Goal: Task Accomplishment & Management: Complete application form

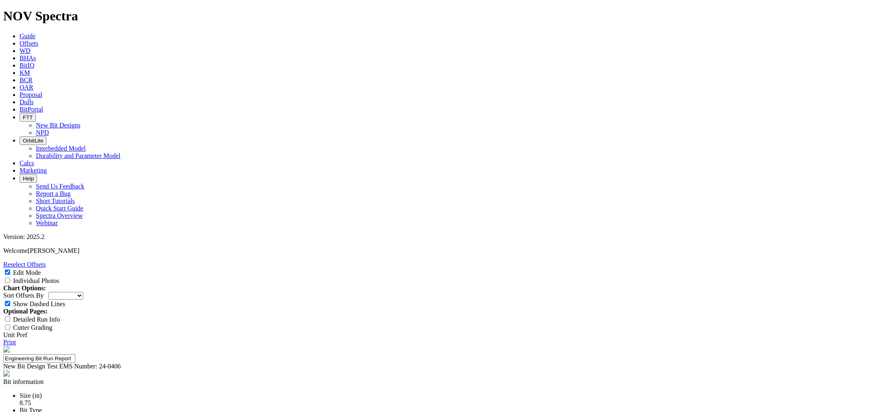
select select "New Bit Design"
type input "9,400ft. ( No Test)"
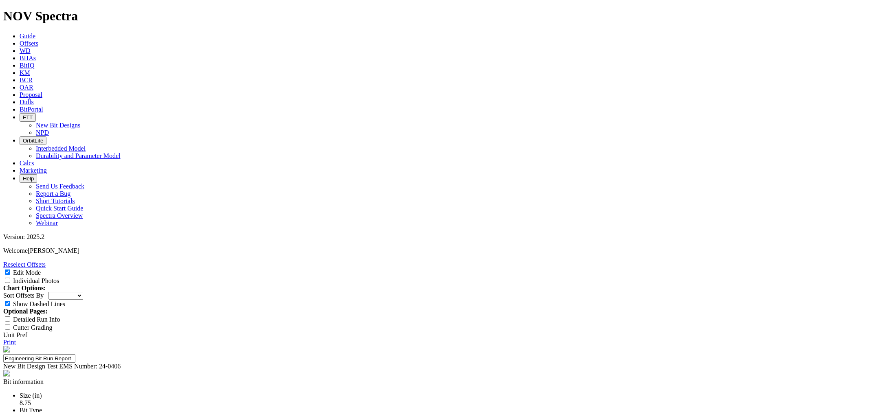
drag, startPoint x: 568, startPoint y: 333, endPoint x: 565, endPoint y: 338, distance: 6.2
type textarea "The bit drilled an interval of 9,133 ft at 133. ft/hr but was pulled early due …"
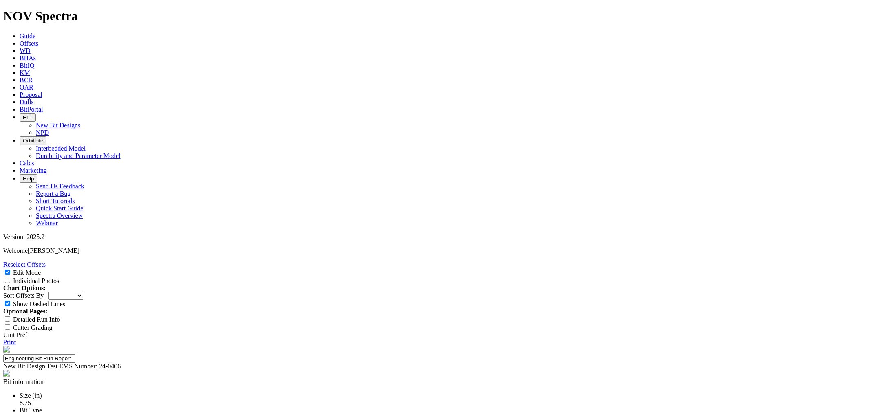
type textarea "T"
type textarea "R"
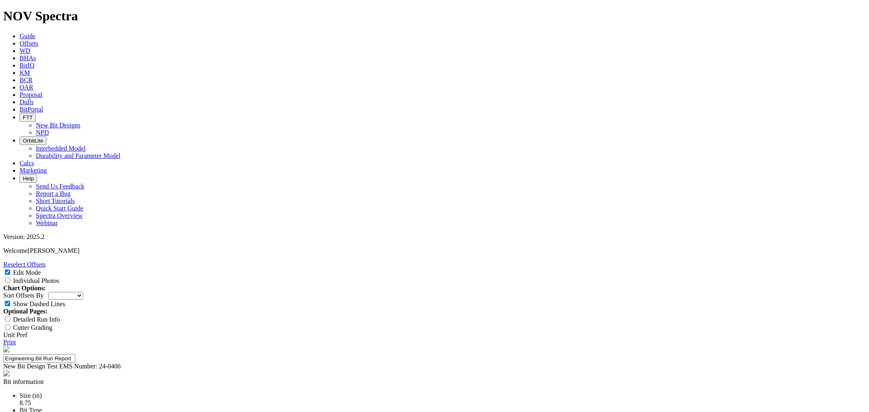
type textarea "Green dull with"
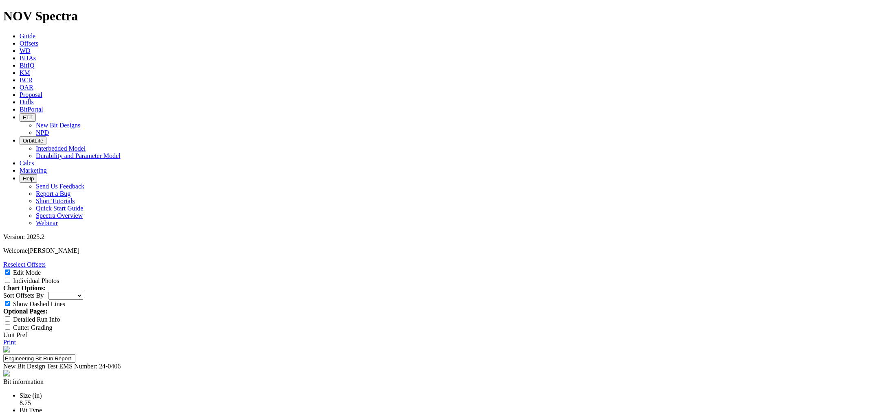
select select "string:[URL][DOMAIN_NAME]"
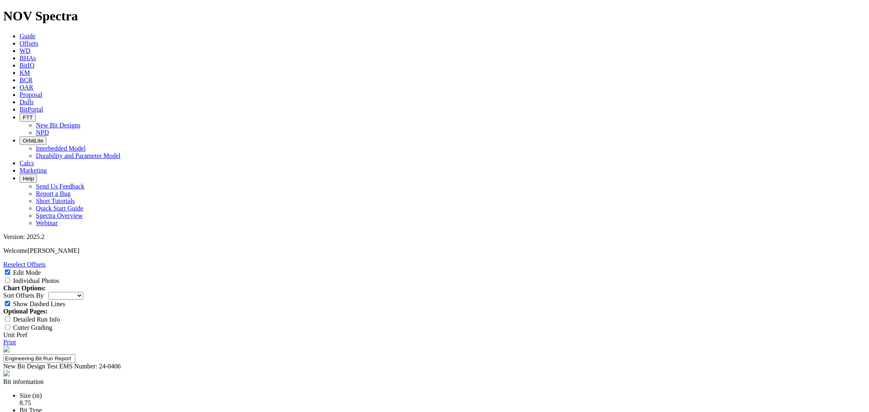
type textarea "G"
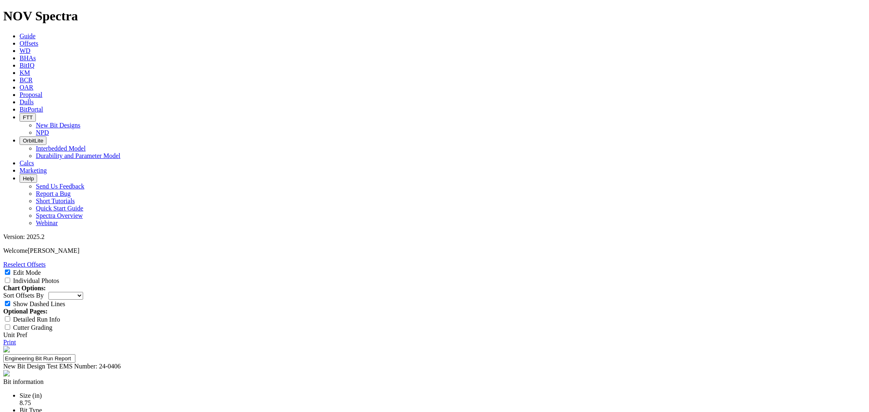
type textarea "Relatively green dull with minor chamfer wear along the shoulder."
type textarea "The bit drilled an interval of 9,133 ft at 133. ft/hr but was pulled early due …"
select select "New Bit Design"
select select "string:[URL][DOMAIN_NAME]"
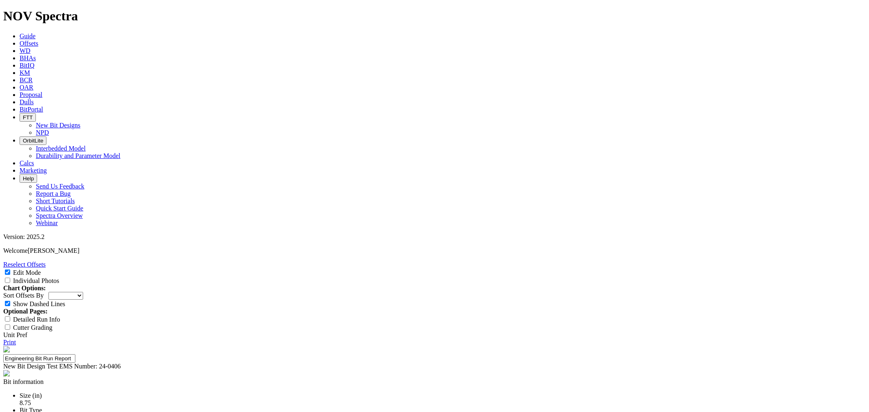
scroll to position [90, 0]
type textarea "The bit drilled an interval of 9,133 ft at 133. ft/hr but was pulled early due …"
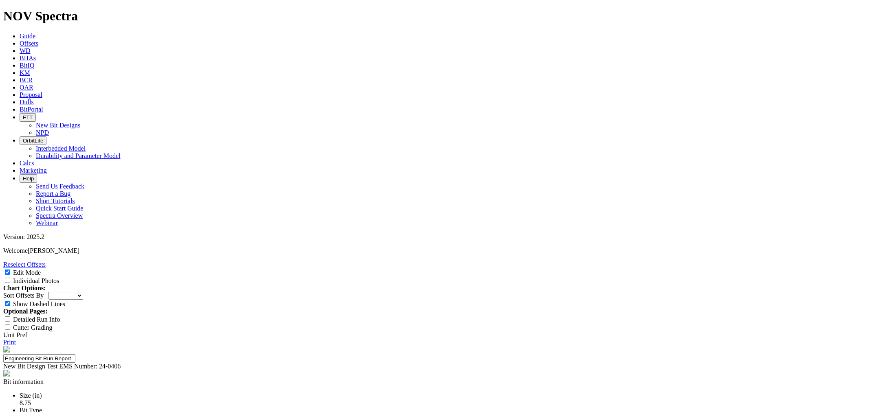
select select "string:https://spectra.nov.com/api/dull-photos/17876.A312859.20241016.TopPhoto.…"
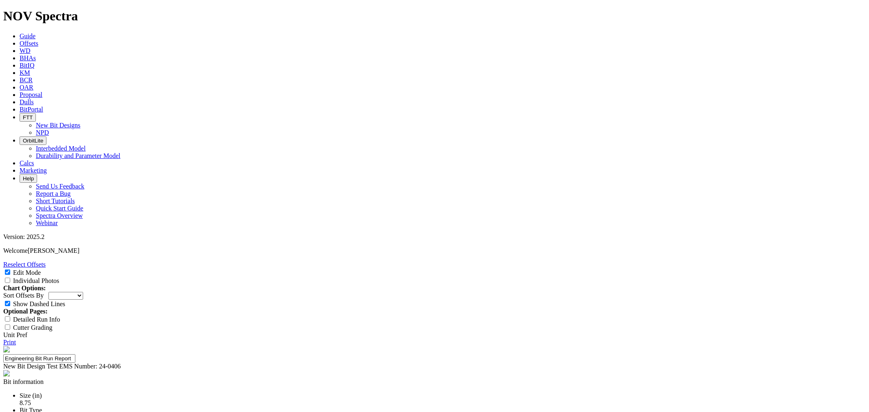
type textarea "Relatively green dull with minor chamfer wear and impact damage along the shoul…"
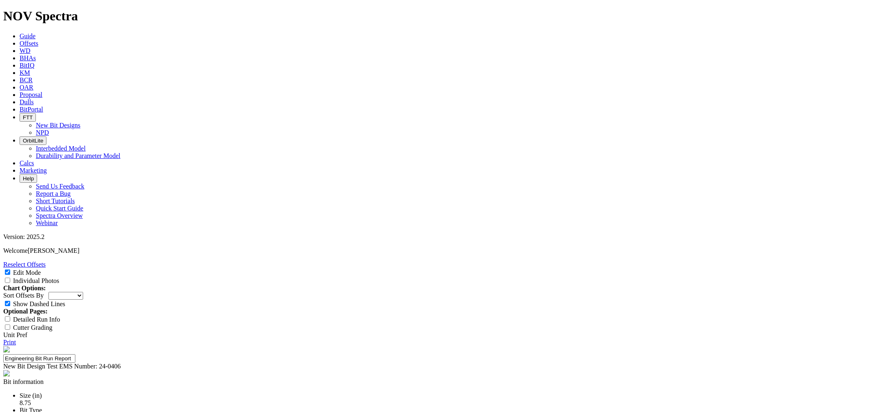
click at [38, 40] on link "Offsets" at bounding box center [29, 43] width 19 height 7
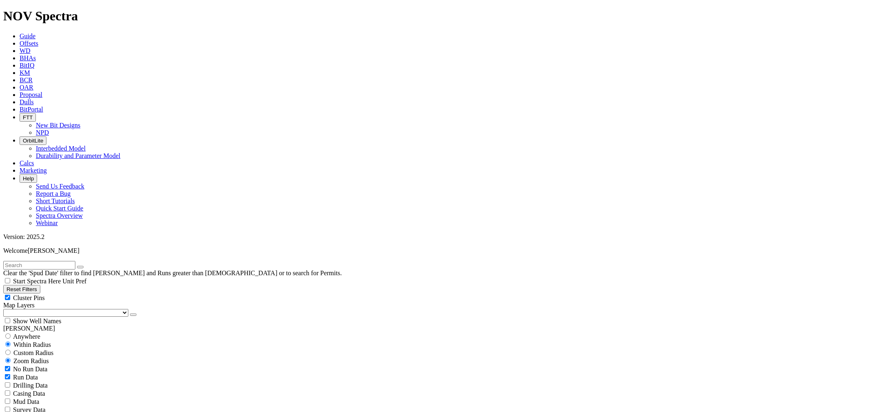
click at [72, 261] on input "text" at bounding box center [39, 265] width 72 height 9
click at [85, 266] on button "submit" at bounding box center [88, 267] width 7 height 2
type input "A312859"
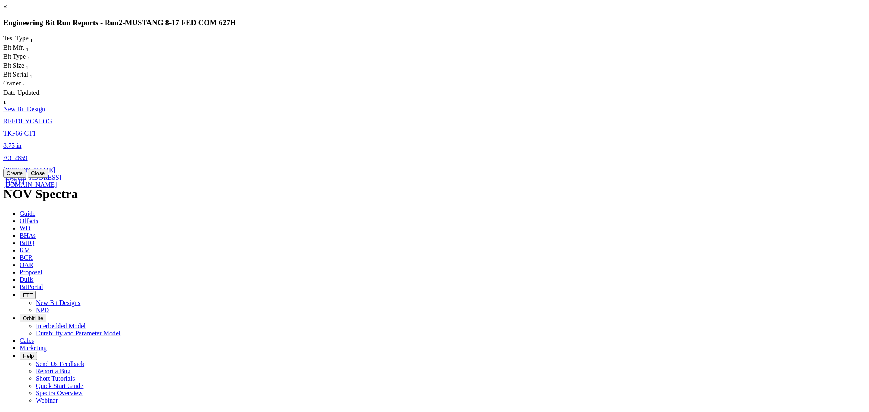
click at [7, 10] on link "×" at bounding box center [5, 6] width 4 height 7
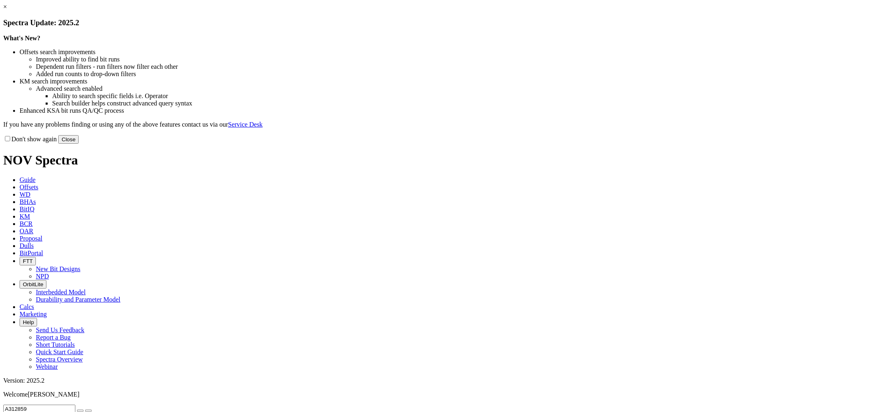
click at [79, 144] on button "Close" at bounding box center [68, 139] width 20 height 9
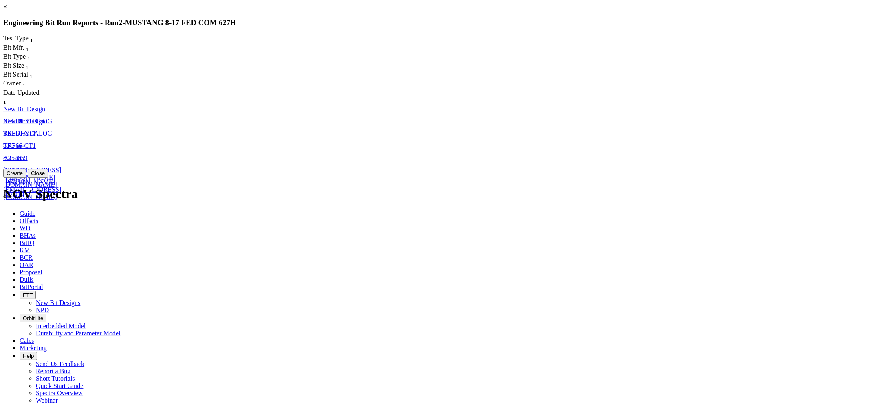
click at [28, 154] on span "A312859" at bounding box center [15, 157] width 24 height 7
select select "New Bit Design"
